Goal: Information Seeking & Learning: Learn about a topic

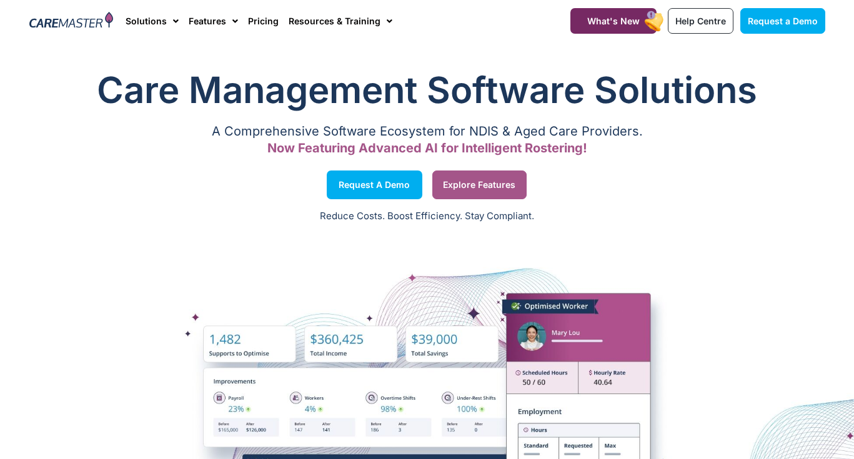
click at [450, 190] on link "Explore Features" at bounding box center [479, 185] width 94 height 29
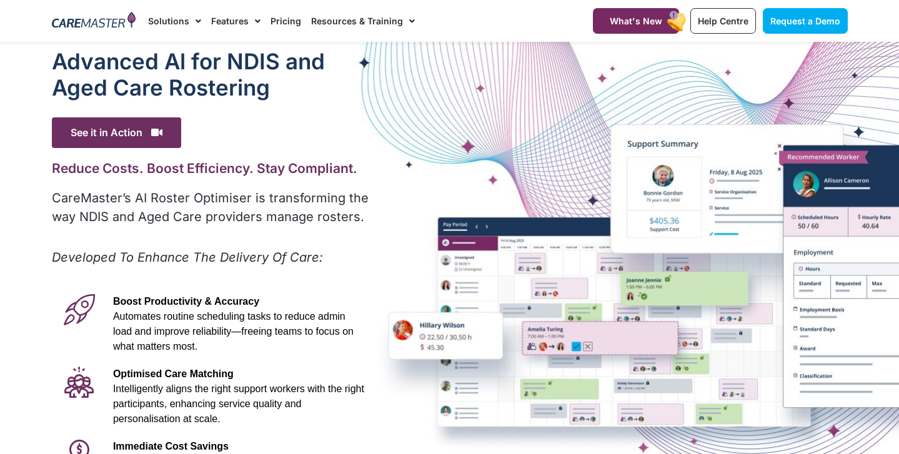
click at [379, 174] on div "Advanced Al for NDIS and Aged Care Rostering See it in Action Video Player http…" at bounding box center [450, 349] width 809 height 615
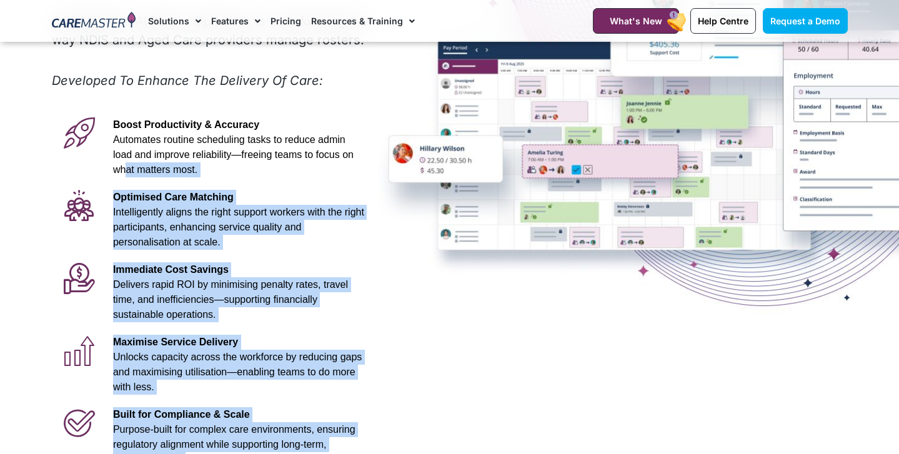
scroll to position [174, 0]
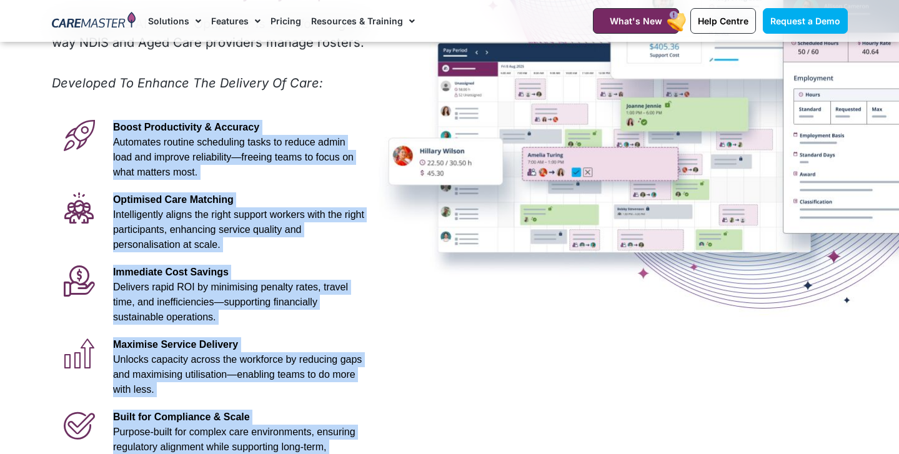
drag, startPoint x: 214, startPoint y: 245, endPoint x: 113, endPoint y: 118, distance: 161.9
click at [113, 118] on div "Advanced Al for NDIS and Aged Care Rostering See it in Action Video Player http…" at bounding box center [212, 175] width 332 height 615
click at [175, 147] on span "Automates routine scheduling tasks to reduce admin load and improve reliability…" at bounding box center [233, 157] width 241 height 41
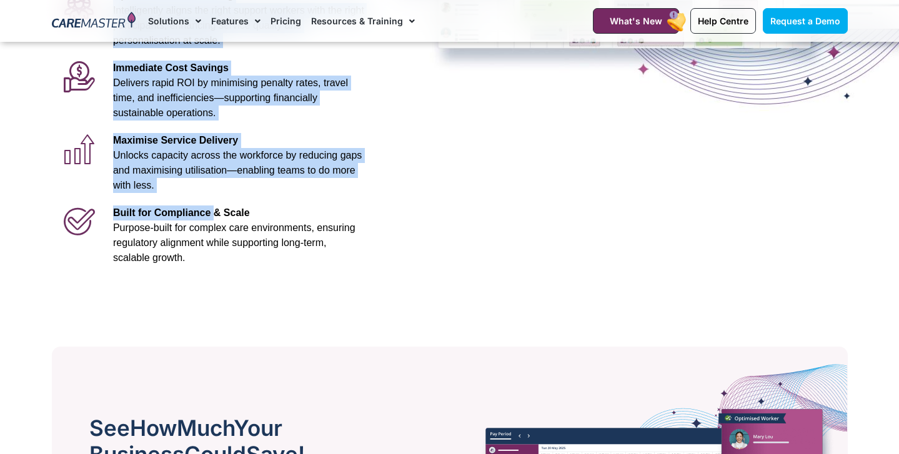
scroll to position [388, 0]
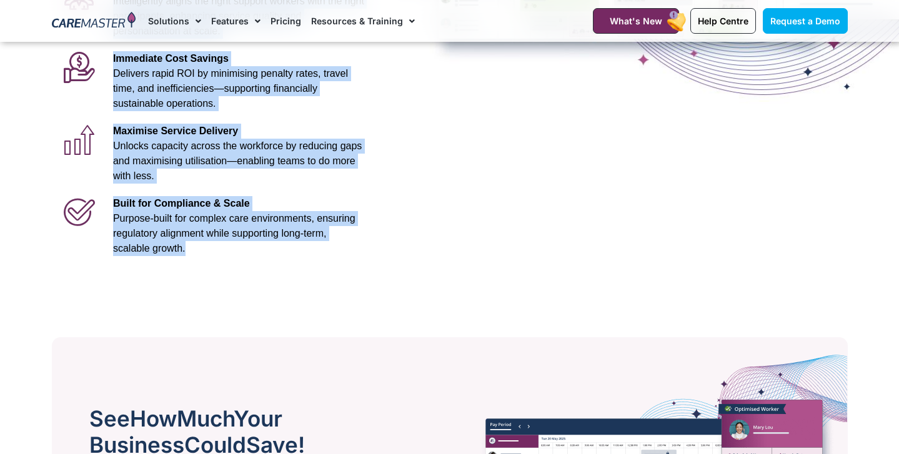
drag, startPoint x: 109, startPoint y: 117, endPoint x: 213, endPoint y: 253, distance: 170.7
copy div "Boost Productivity & Accuracy Automates routine scheduling tasks to reduce admi…"
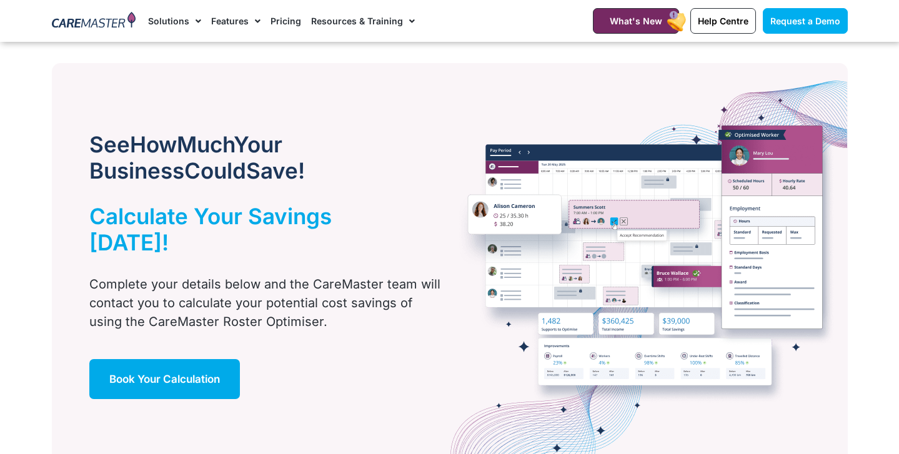
scroll to position [663, 0]
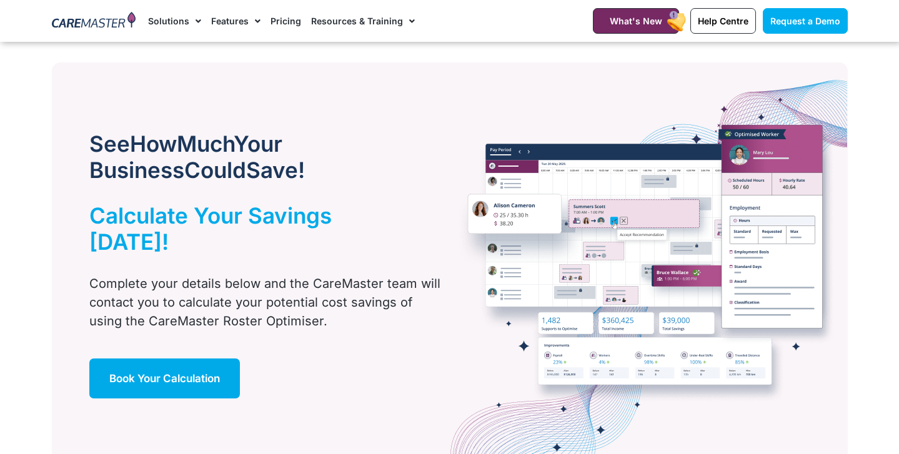
click at [371, 219] on h2 "Calculate Your Savings Today!" at bounding box center [249, 228] width 321 height 52
click at [352, 201] on div "See How Much Your Business Could Save! Calculate Your Savings Today! Complete y…" at bounding box center [247, 264] width 390 height 404
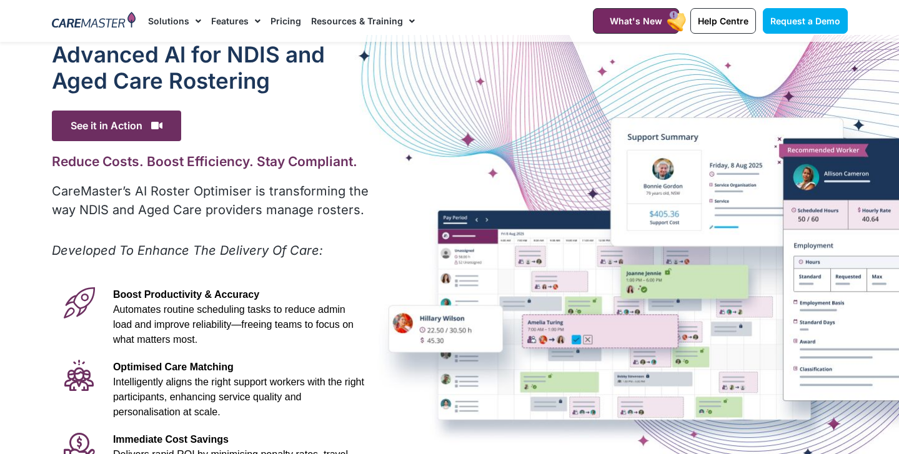
scroll to position [0, 0]
